Goal: Participate in discussion

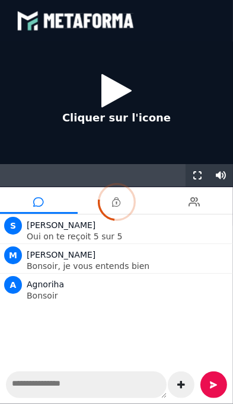
click at [120, 94] on div at bounding box center [116, 202] width 233 height 404
click at [145, 120] on div at bounding box center [116, 202] width 233 height 404
click at [116, 21] on div at bounding box center [116, 202] width 233 height 404
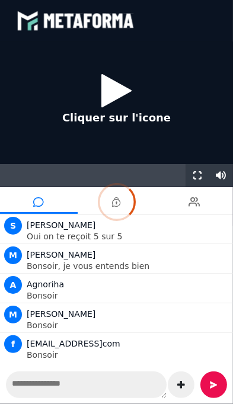
click at [122, 90] on div at bounding box center [116, 202] width 233 height 404
click at [123, 89] on div at bounding box center [116, 202] width 233 height 404
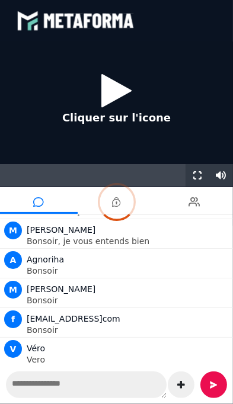
click at [124, 87] on div at bounding box center [116, 202] width 233 height 404
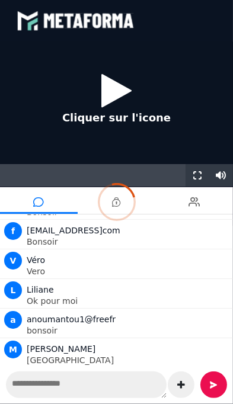
scroll to position [143, 0]
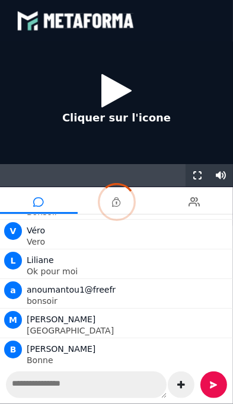
click at [215, 384] on div at bounding box center [116, 202] width 233 height 404
click at [216, 388] on div at bounding box center [116, 202] width 233 height 404
click at [109, 385] on div at bounding box center [116, 202] width 233 height 404
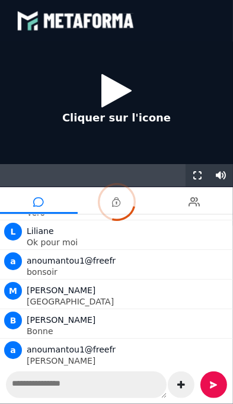
click at [129, 206] on icon at bounding box center [117, 202] width 38 height 38
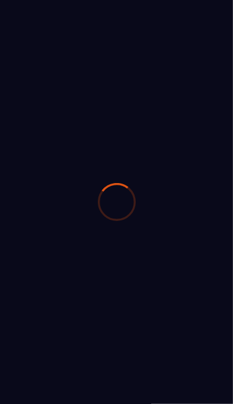
click at [147, 220] on div at bounding box center [116, 202] width 233 height 404
click at [146, 215] on div at bounding box center [116, 202] width 233 height 404
click at [146, 210] on div at bounding box center [116, 202] width 233 height 404
click at [145, 209] on div at bounding box center [116, 202] width 233 height 404
